Goal: Information Seeking & Learning: Understand process/instructions

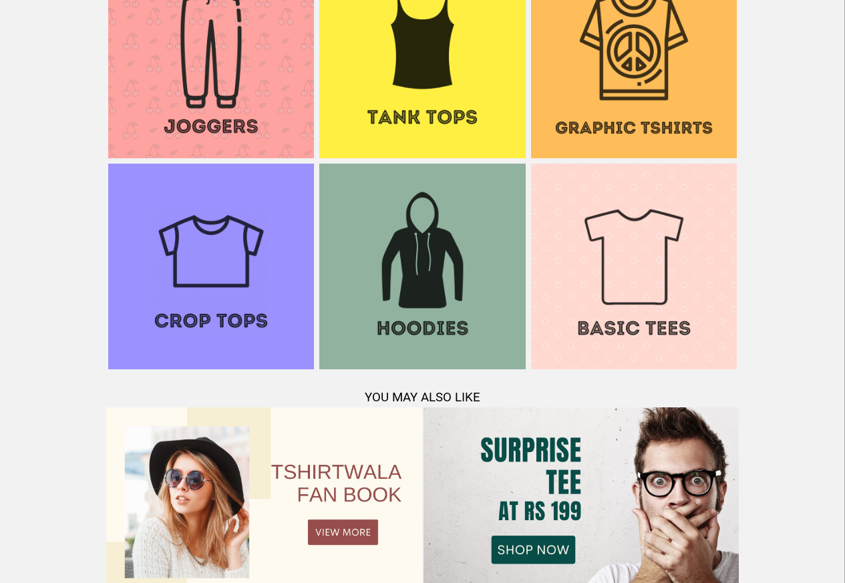
scroll to position [1290, 0]
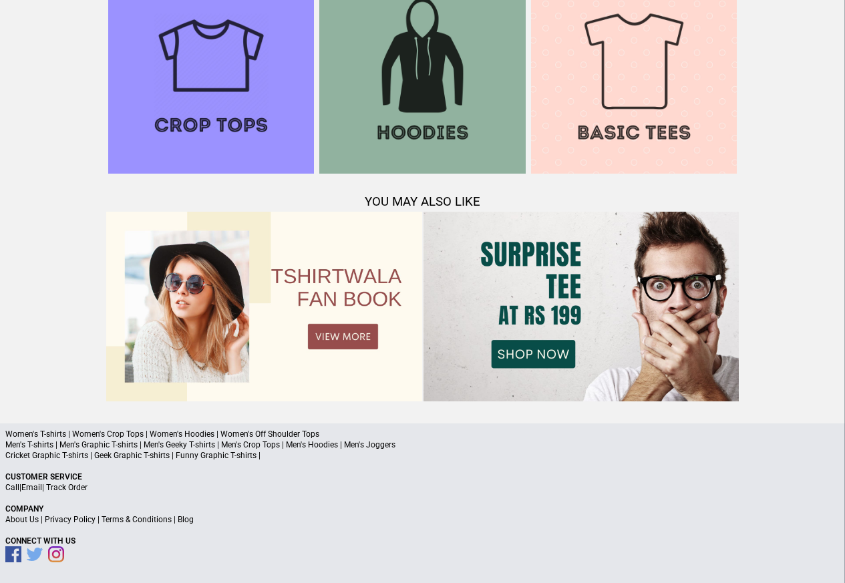
click at [125, 517] on link "Terms & Conditions" at bounding box center [137, 519] width 70 height 9
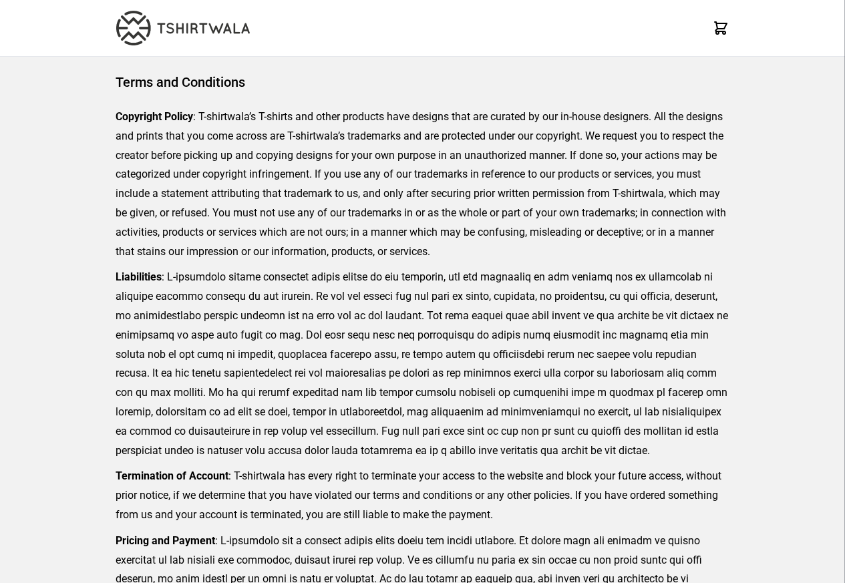
scroll to position [307, 0]
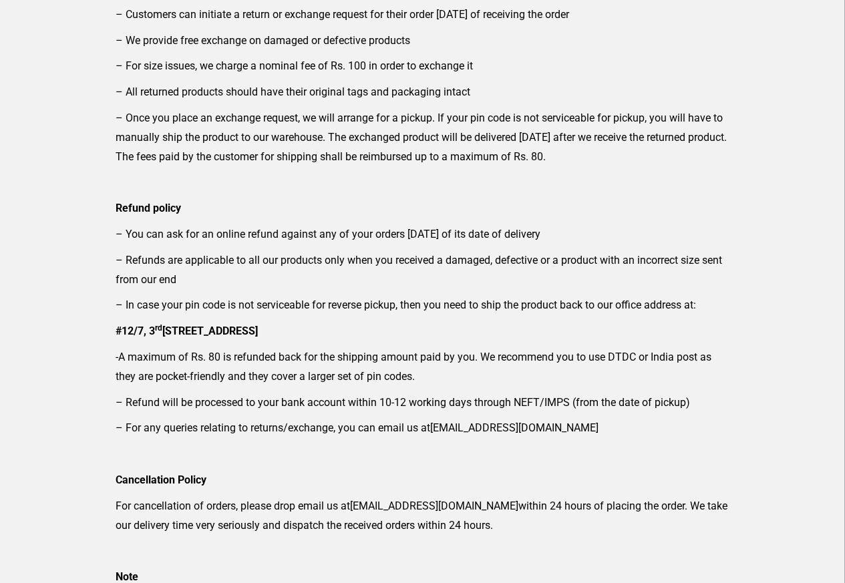
scroll to position [128, 0]
